Goal: Task Accomplishment & Management: Use online tool/utility

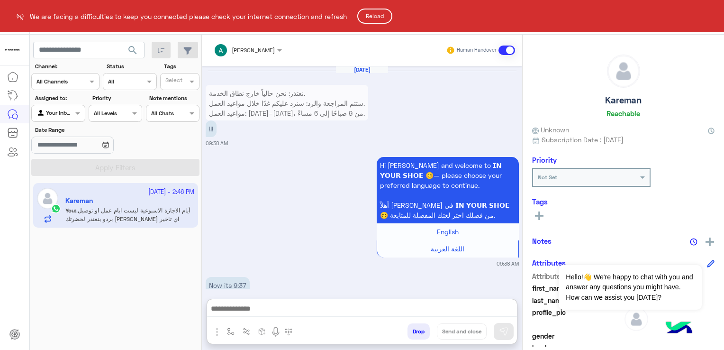
scroll to position [1121, 0]
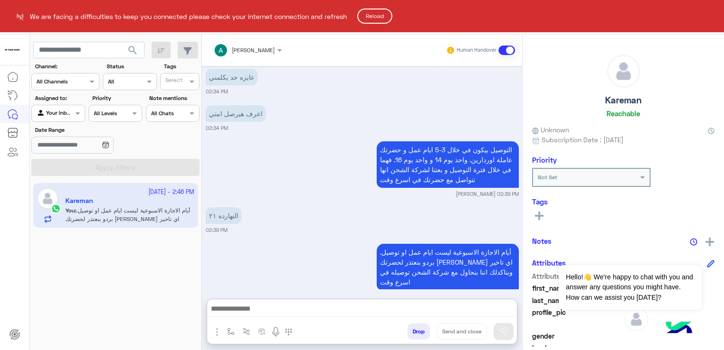
click at [105, 51] on html "We are facing a difficulties to keep you connected please check your internet c…" at bounding box center [362, 175] width 724 height 350
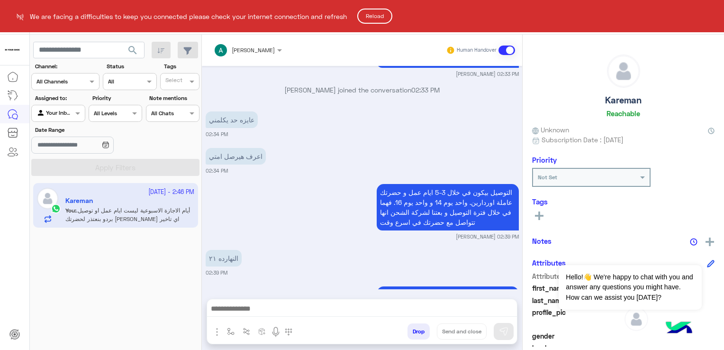
scroll to position [1078, 0]
click at [68, 113] on html "We are facing a difficulties to keep you connected please check your internet c…" at bounding box center [362, 175] width 724 height 350
click at [77, 112] on html "We are facing a difficulties to keep you connected please check your internet c…" at bounding box center [362, 175] width 724 height 350
click at [74, 117] on html "We are facing a difficulties to keep you connected please check your internet c…" at bounding box center [362, 175] width 724 height 350
click at [381, 14] on button "Reload" at bounding box center [374, 16] width 35 height 15
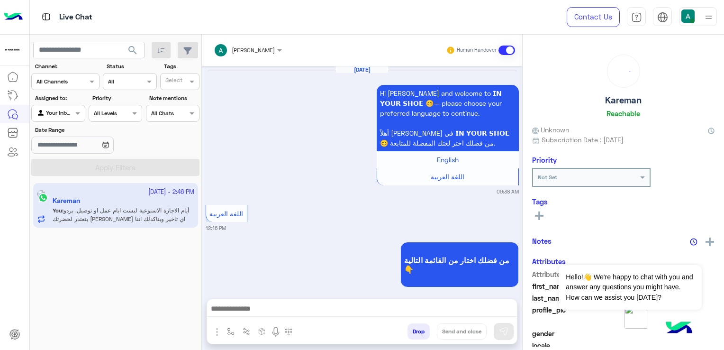
scroll to position [850, 0]
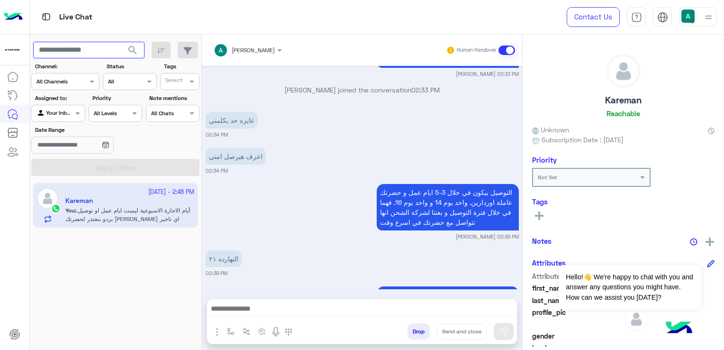
click at [89, 58] on input "text" at bounding box center [88, 50] width 111 height 17
click at [131, 50] on span "search" at bounding box center [132, 50] width 11 height 11
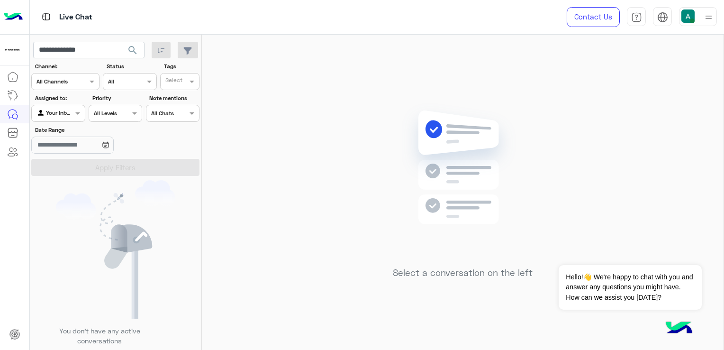
click at [68, 114] on div at bounding box center [58, 112] width 53 height 9
click at [75, 155] on div "Unassigned" at bounding box center [58, 150] width 55 height 18
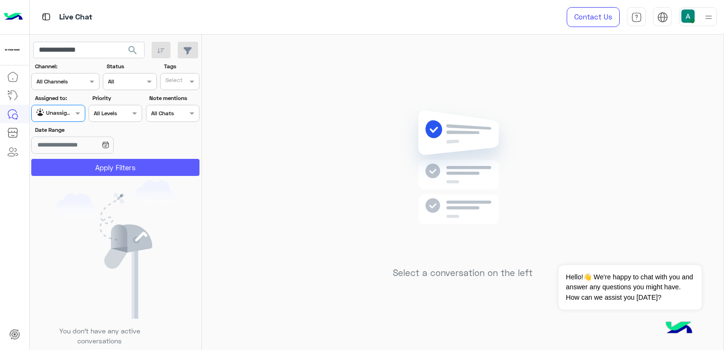
click at [127, 172] on button "Apply Filters" at bounding box center [115, 167] width 168 height 17
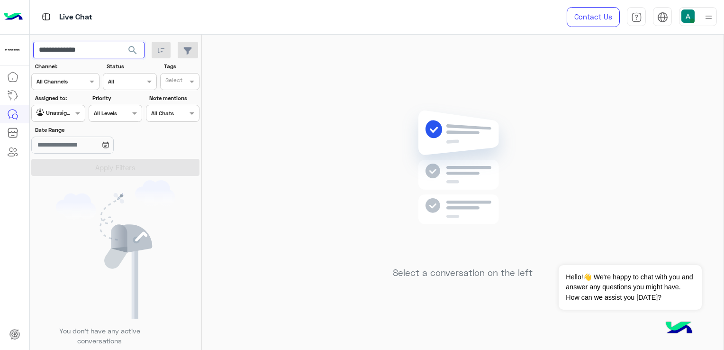
drag, startPoint x: 86, startPoint y: 46, endPoint x: 82, endPoint y: 52, distance: 6.8
click at [85, 46] on input "**********" at bounding box center [88, 50] width 111 height 17
click at [82, 52] on input "**********" at bounding box center [88, 50] width 111 height 17
click at [121, 42] on button "search" at bounding box center [132, 52] width 23 height 20
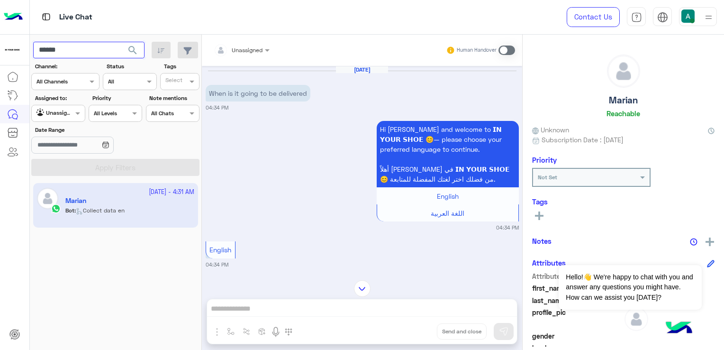
type input "******"
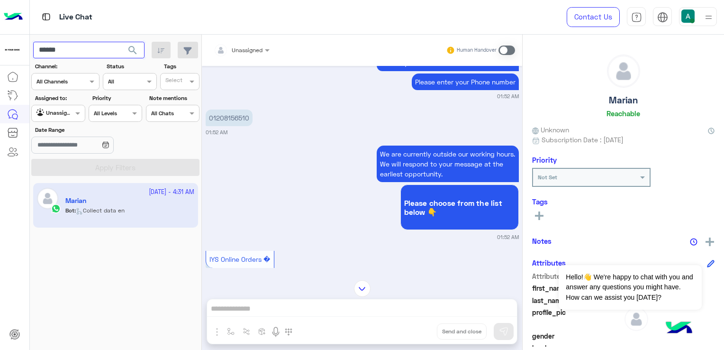
scroll to position [711, 0]
